Goal: Book appointment/travel/reservation

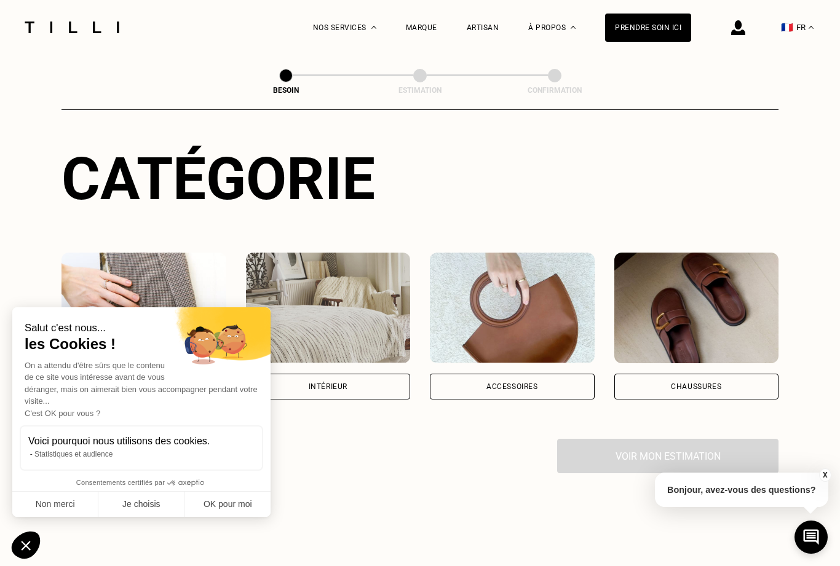
scroll to position [106, 0]
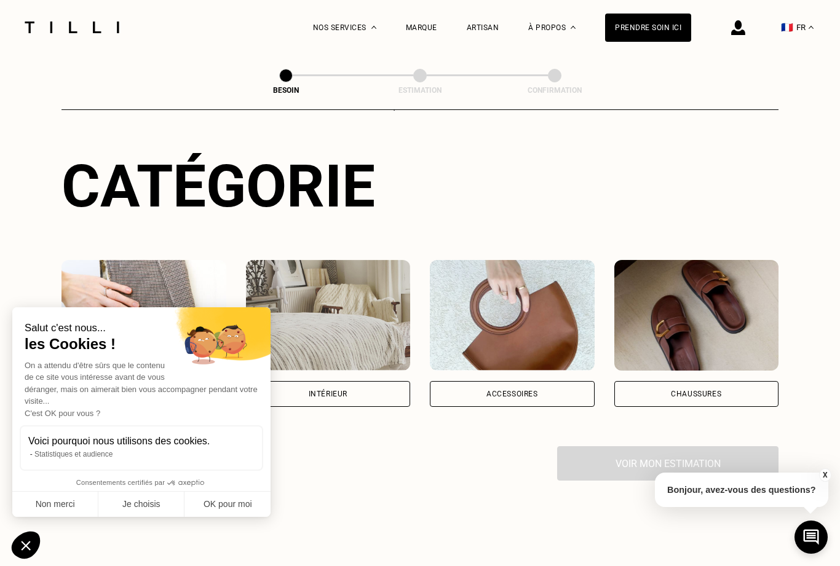
click at [26, 510] on icon "Fermer le widget sans consentement" at bounding box center [26, 546] width 10 height 10
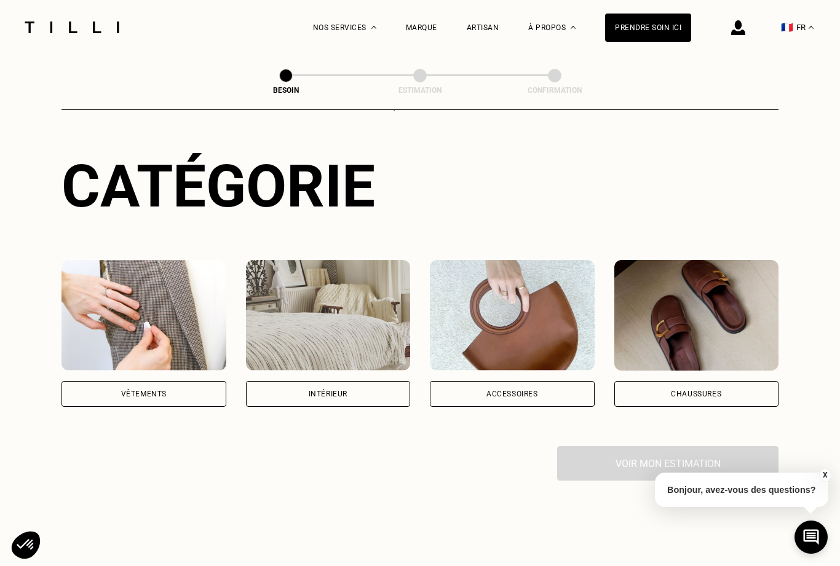
click at [340, 390] on div "Intérieur" at bounding box center [328, 393] width 39 height 7
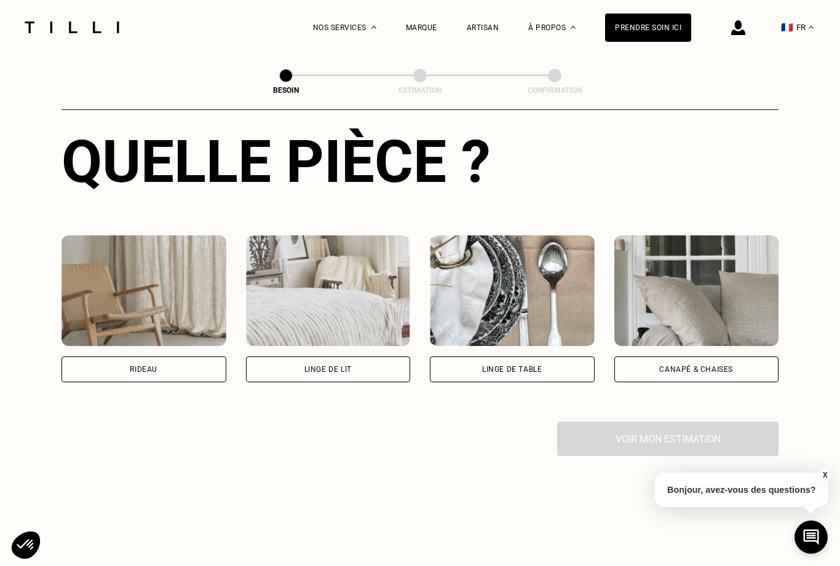
scroll to position [483, 0]
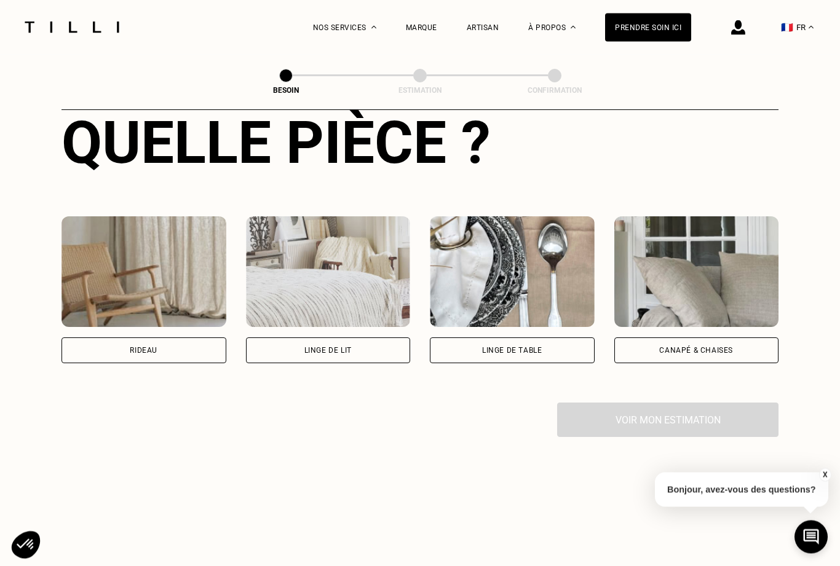
click at [173, 343] on div "Rideau" at bounding box center [143, 351] width 165 height 26
select select "FR"
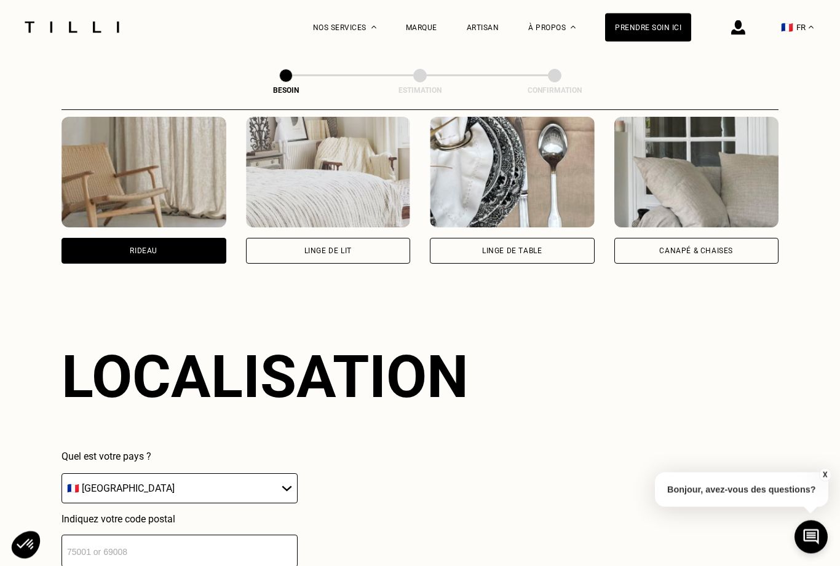
scroll to position [736, 0]
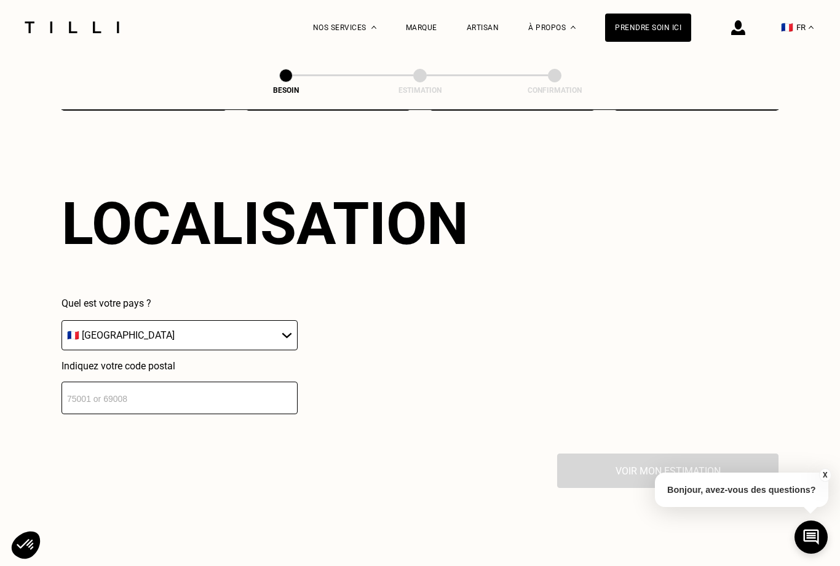
click at [285, 328] on select "🇩🇪 [GEOGRAPHIC_DATA] 🇦🇹 [GEOGRAPHIC_DATA] 🇧🇪 [GEOGRAPHIC_DATA] 🇧🇬 Bulgarie 🇨🇾 C…" at bounding box center [179, 335] width 236 height 30
click at [189, 398] on input "number" at bounding box center [179, 398] width 236 height 33
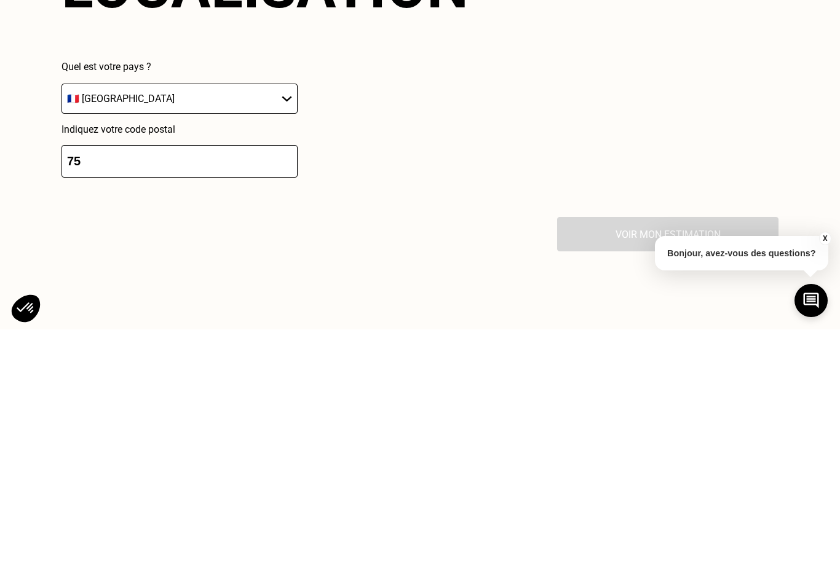
type input "7"
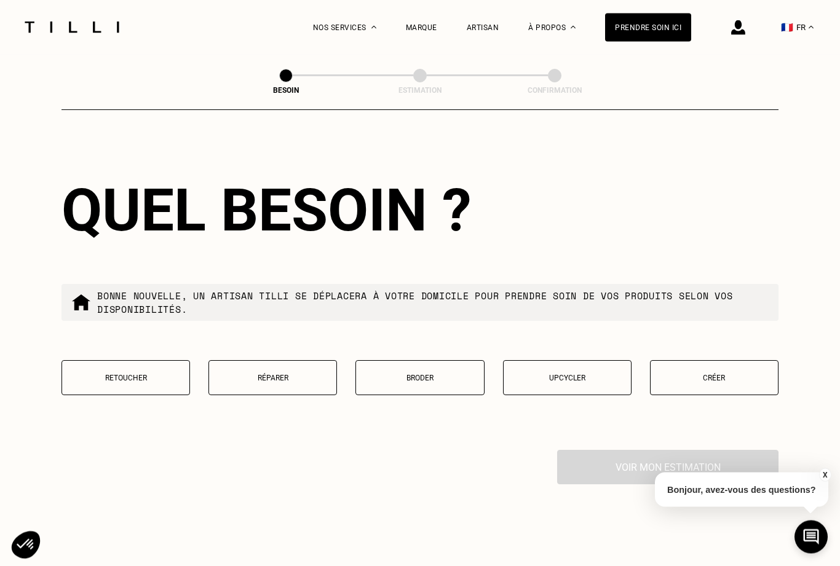
scroll to position [1063, 0]
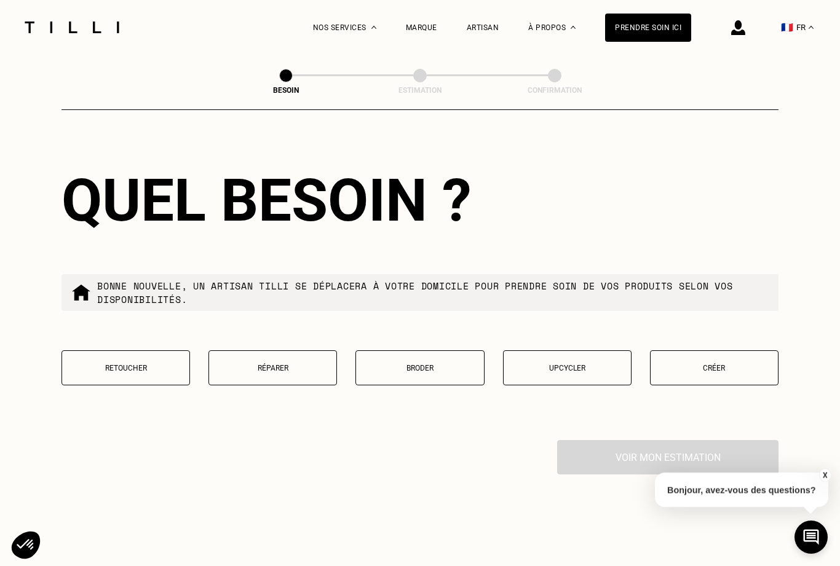
type input "75012"
click at [149, 371] on button "Retoucher" at bounding box center [125, 367] width 128 height 35
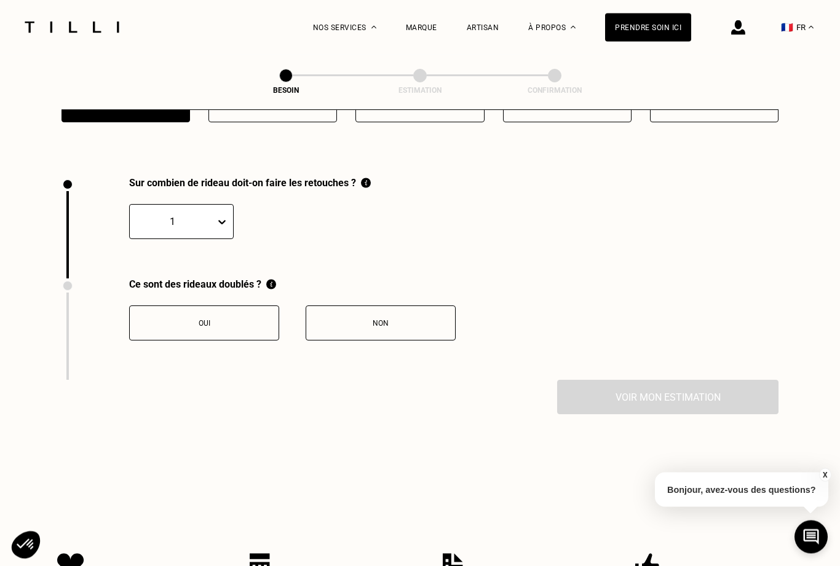
scroll to position [1363, 0]
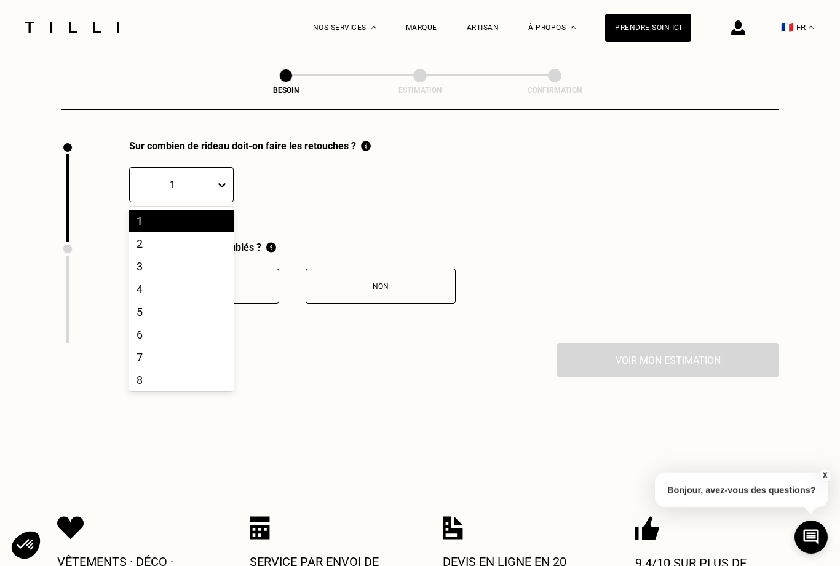
click at [162, 243] on div "2" at bounding box center [181, 243] width 105 height 23
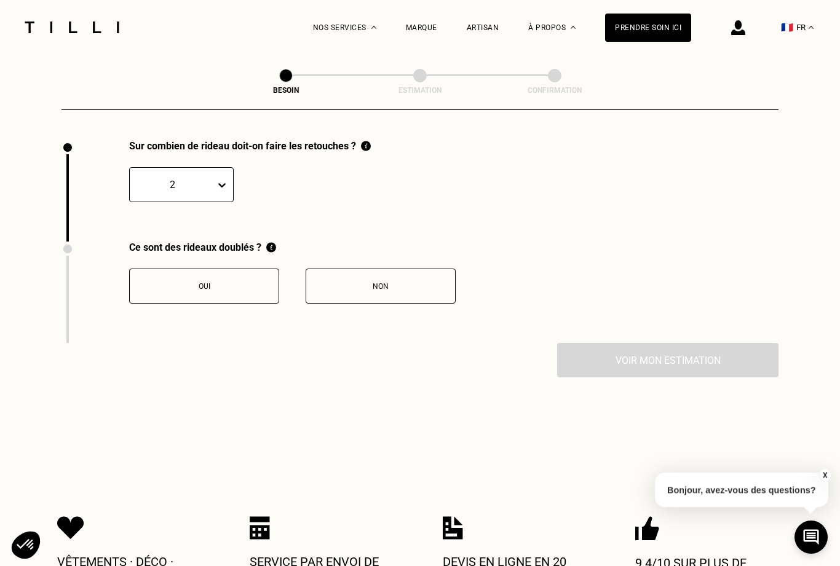
click at [363, 154] on div "2" at bounding box center [250, 177] width 242 height 50
click at [366, 144] on img at bounding box center [366, 146] width 10 height 12
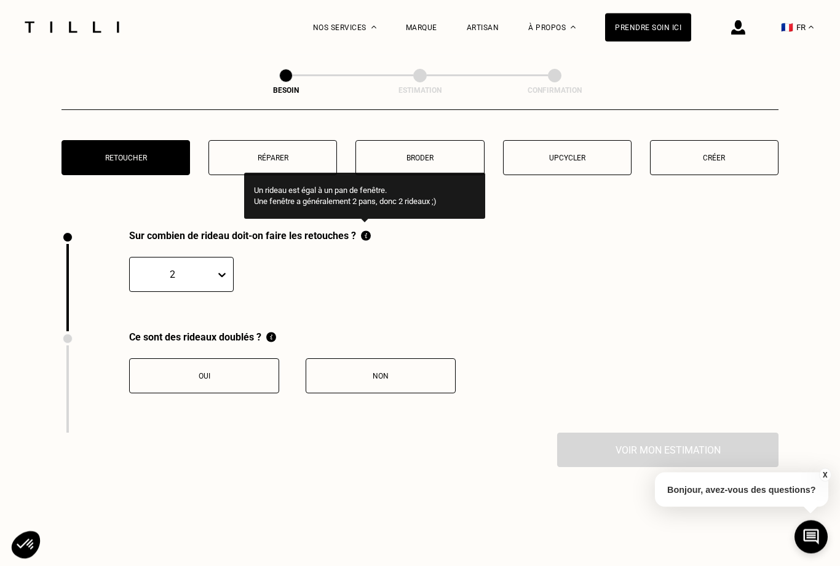
scroll to position [1279, 0]
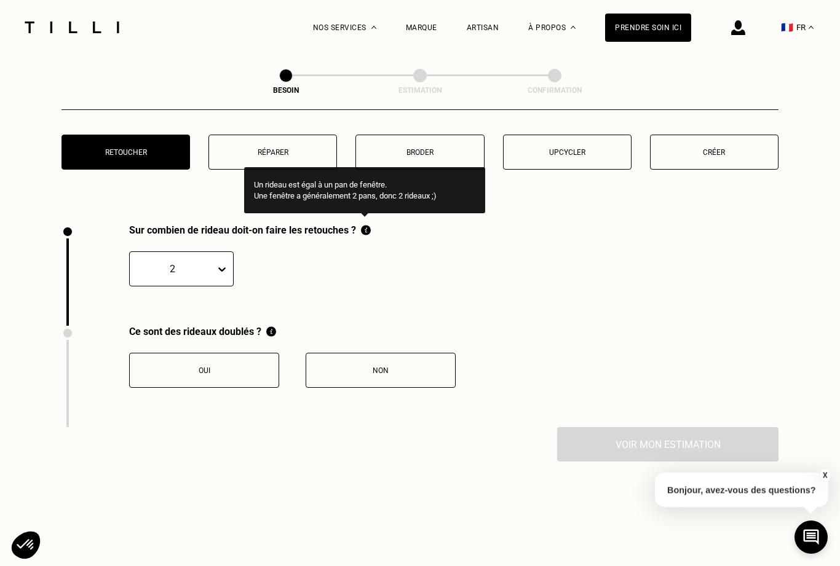
click at [405, 376] on button "Non" at bounding box center [381, 370] width 150 height 35
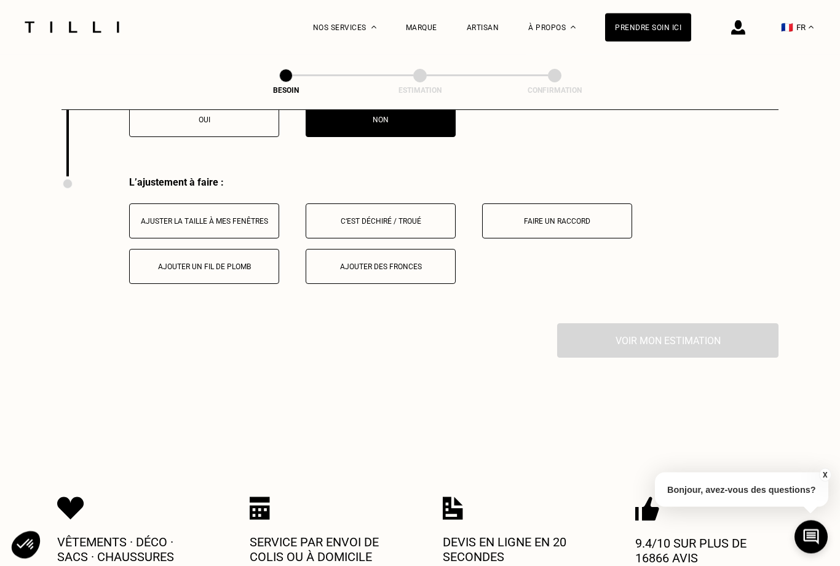
scroll to position [1566, 0]
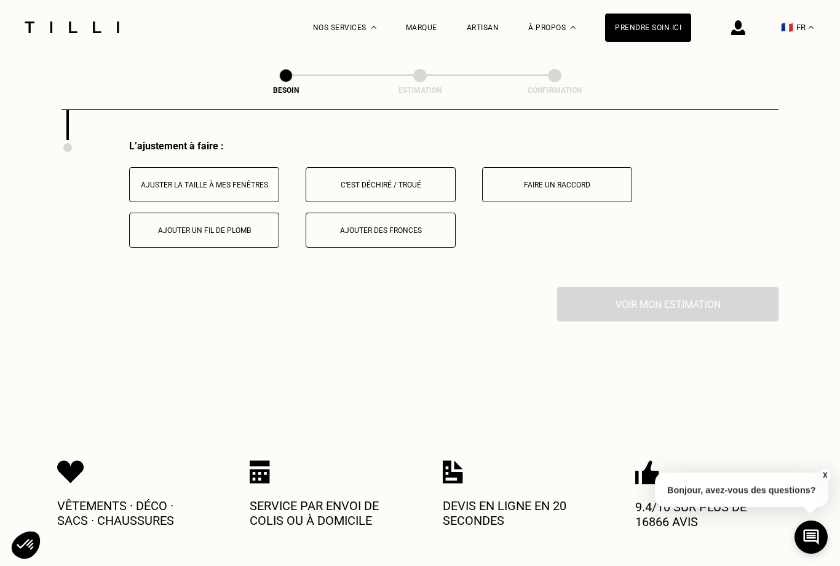
click at [210, 183] on div "Ajuster la taille à mes fenêtres" at bounding box center [204, 185] width 136 height 9
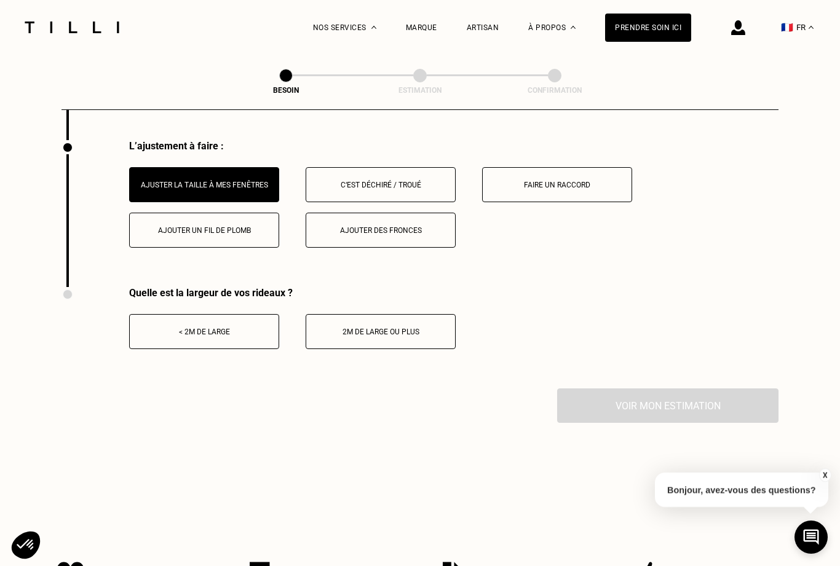
click at [219, 328] on div "< 2m de large" at bounding box center [204, 332] width 136 height 9
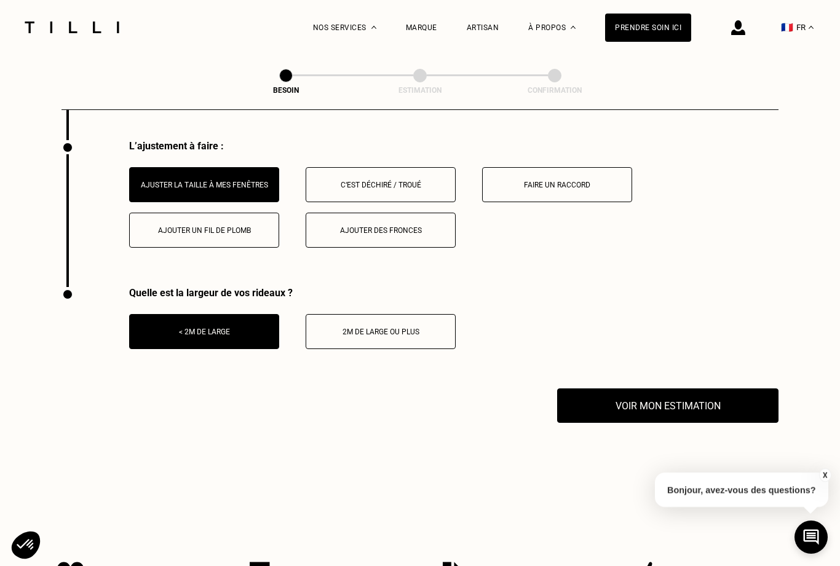
click at [682, 406] on button "Voir mon estimation" at bounding box center [667, 405] width 221 height 34
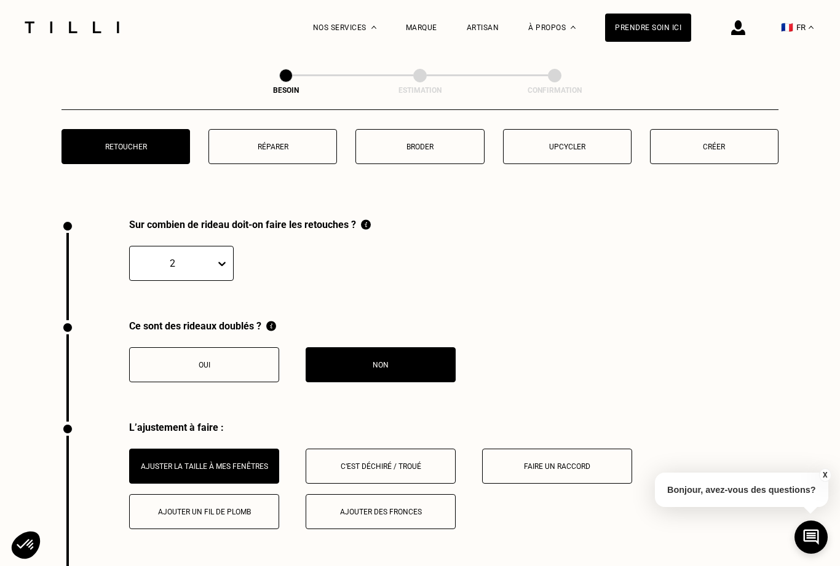
scroll to position [1269, 0]
